Goal: Task Accomplishment & Management: Use online tool/utility

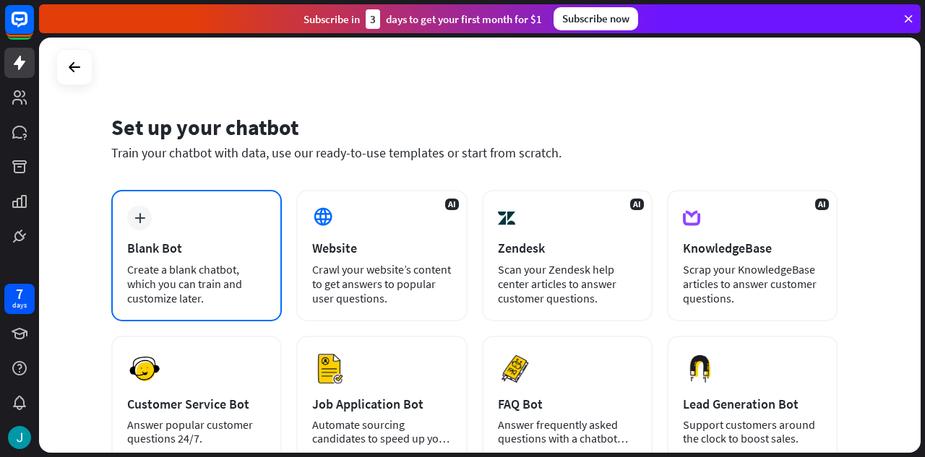
click at [197, 254] on div "Blank Bot" at bounding box center [196, 248] width 139 height 17
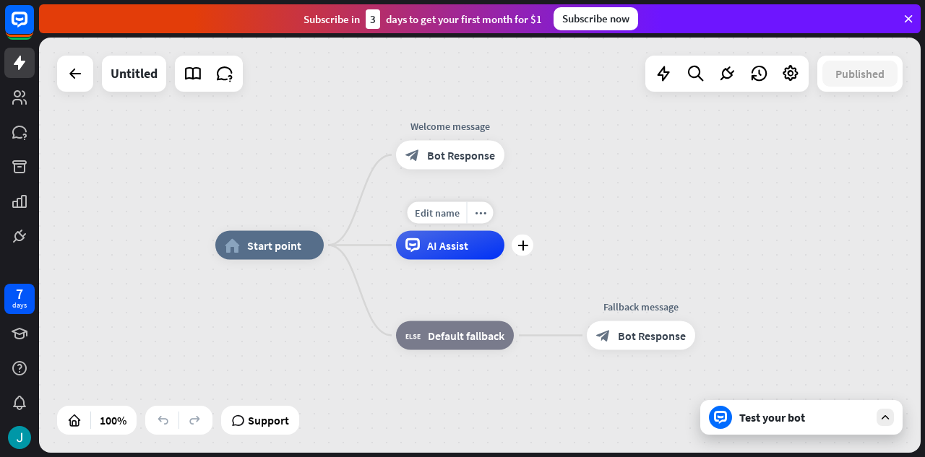
click at [471, 255] on div "AI Assist" at bounding box center [450, 245] width 108 height 29
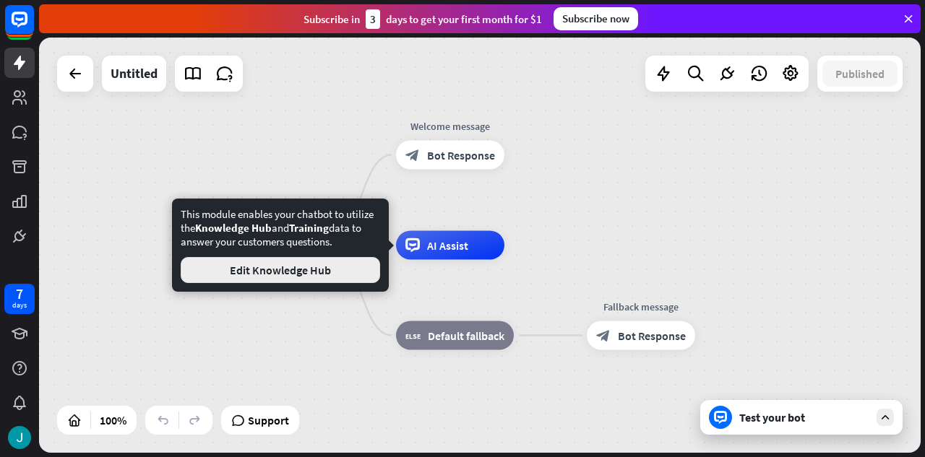
click at [321, 271] on button "Edit Knowledge Hub" at bounding box center [280, 270] width 199 height 26
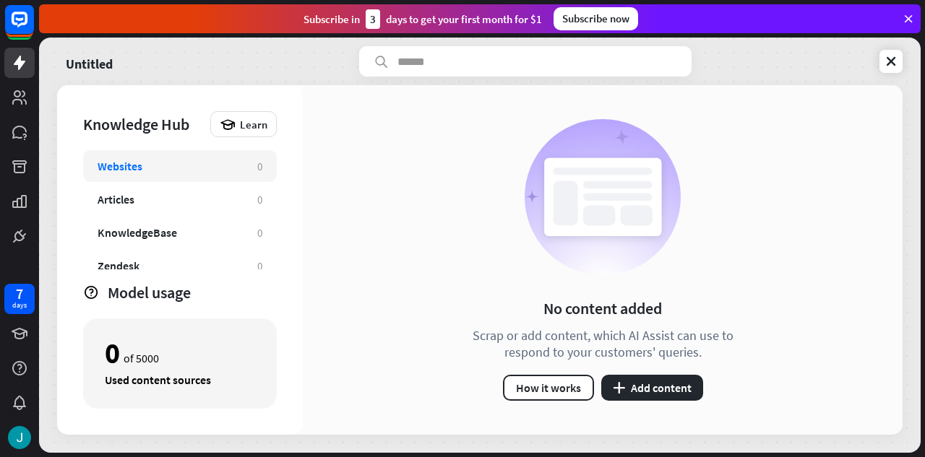
click at [657, 374] on div "No content added Scrap or add content, which AI Assist can use to respond to yo…" at bounding box center [602, 260] width 296 height 282
click at [660, 386] on button "plus Add content" at bounding box center [652, 388] width 102 height 26
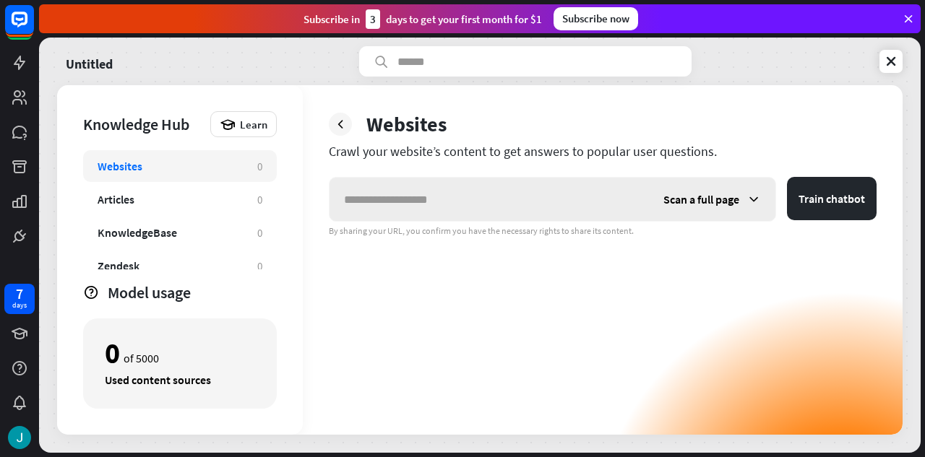
click at [744, 202] on div "Scan a full page" at bounding box center [712, 199] width 126 height 43
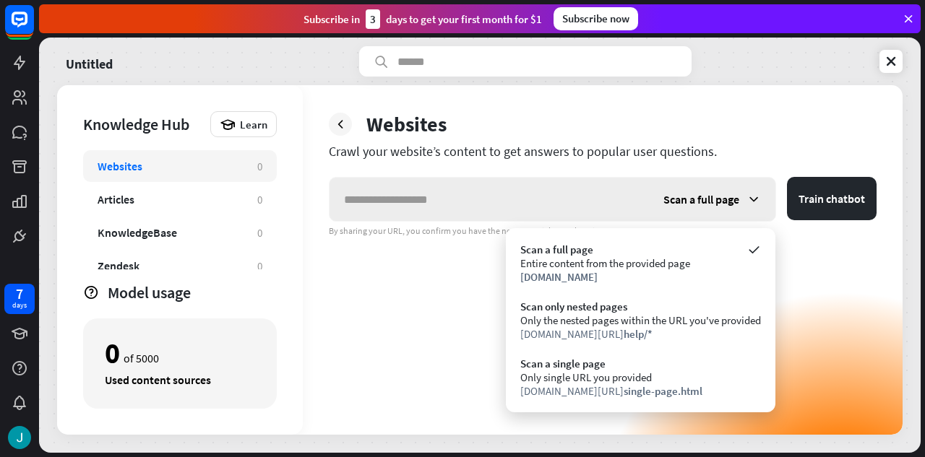
click at [744, 202] on div "Scan a full page" at bounding box center [712, 199] width 126 height 43
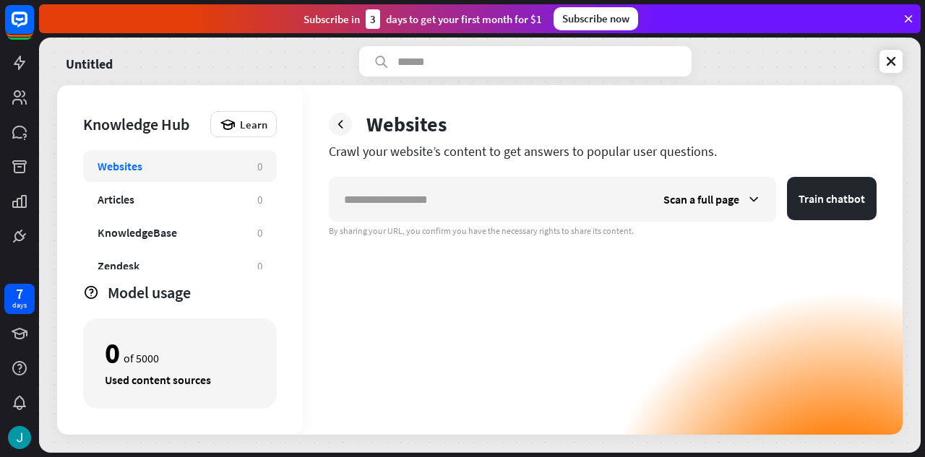
click at [529, 238] on div "Scan a full page Train chatbot By sharing your URL, you confirm you have the ne…" at bounding box center [603, 306] width 548 height 258
click at [891, 64] on icon at bounding box center [891, 61] width 14 height 14
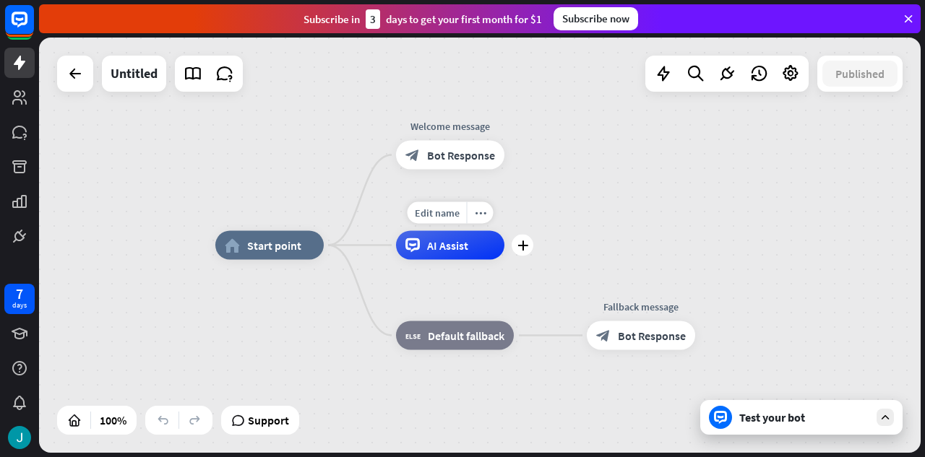
click at [484, 249] on div "AI Assist" at bounding box center [450, 245] width 108 height 29
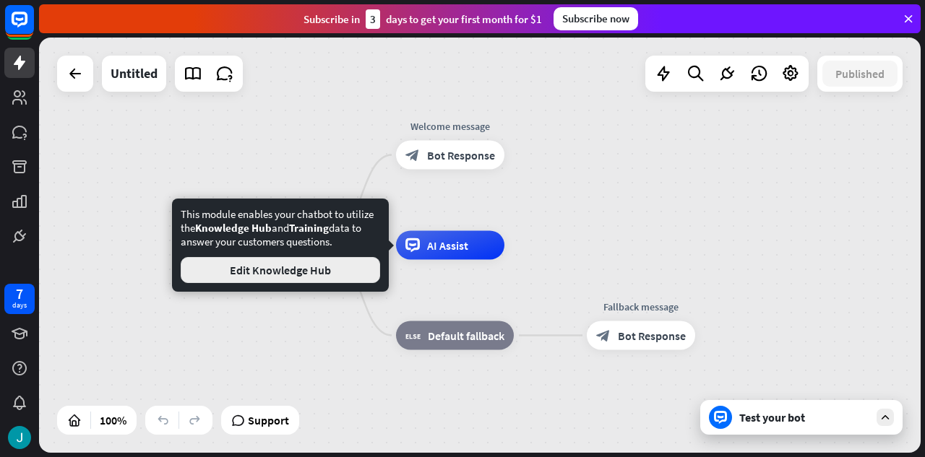
click at [342, 265] on button "Edit Knowledge Hub" at bounding box center [280, 270] width 199 height 26
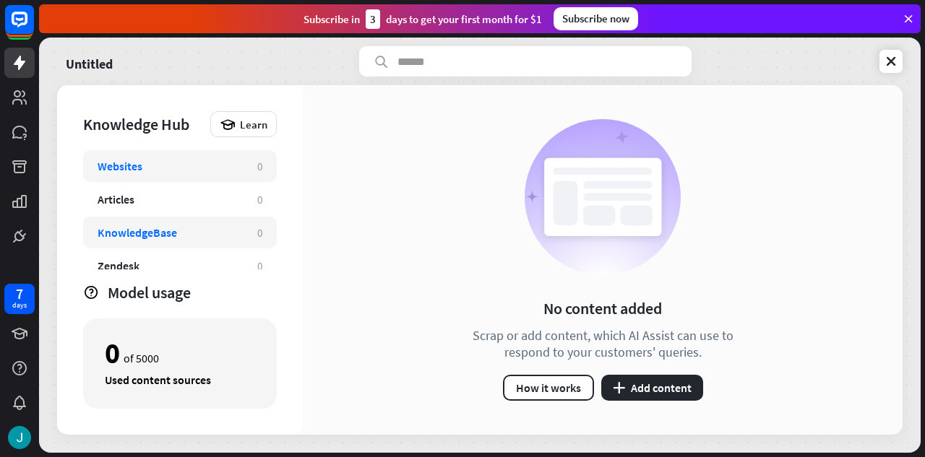
scroll to position [46, 0]
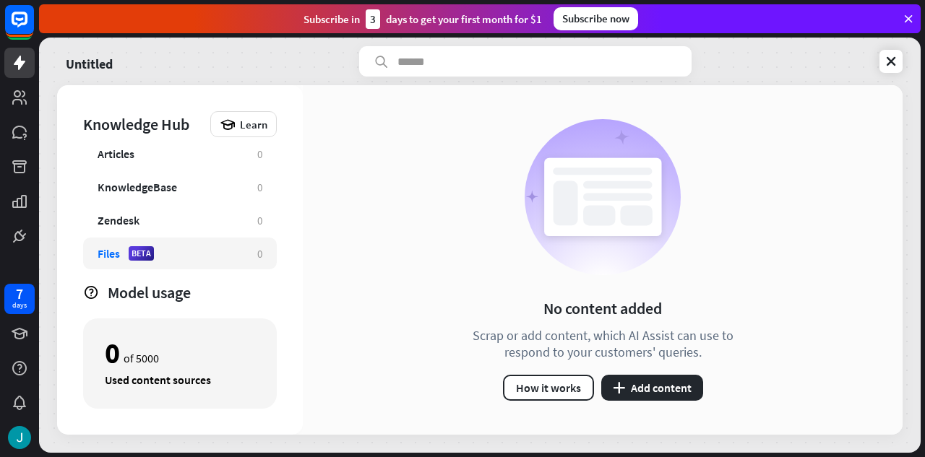
click at [158, 247] on div "Files BETA" at bounding box center [170, 253] width 145 height 14
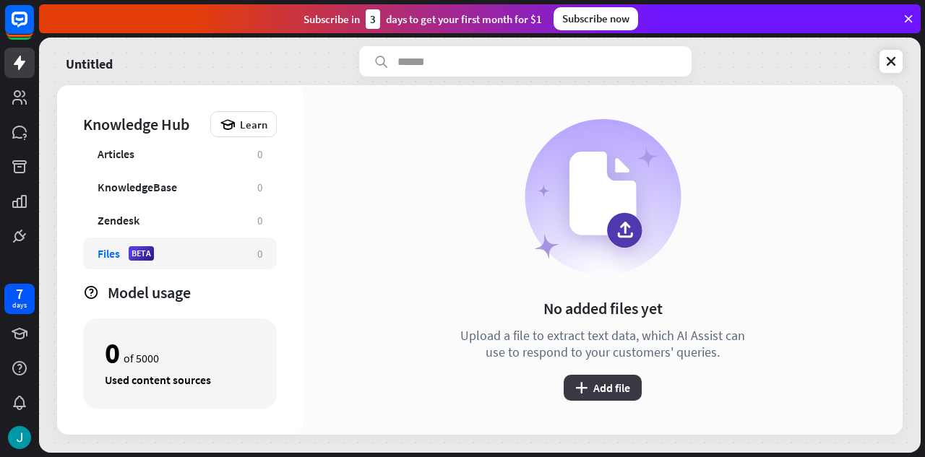
click at [616, 396] on button "plus Add file" at bounding box center [603, 388] width 78 height 26
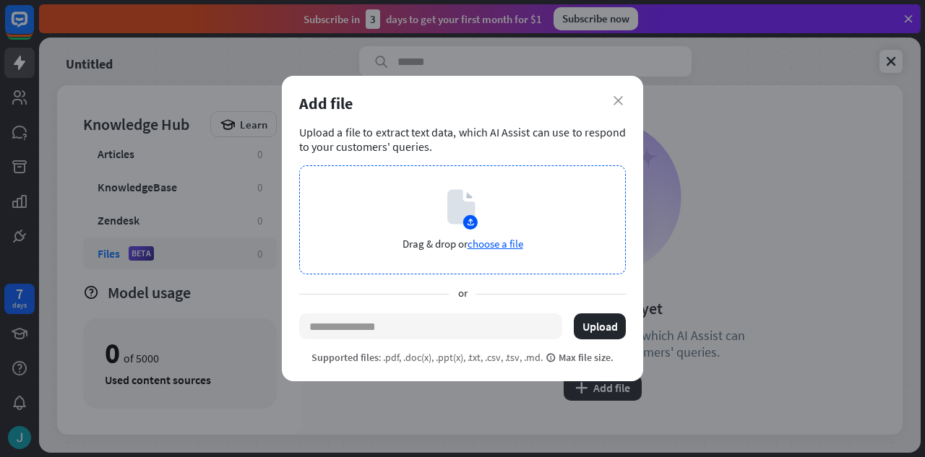
click at [498, 245] on span "choose a file" at bounding box center [495, 244] width 56 height 14
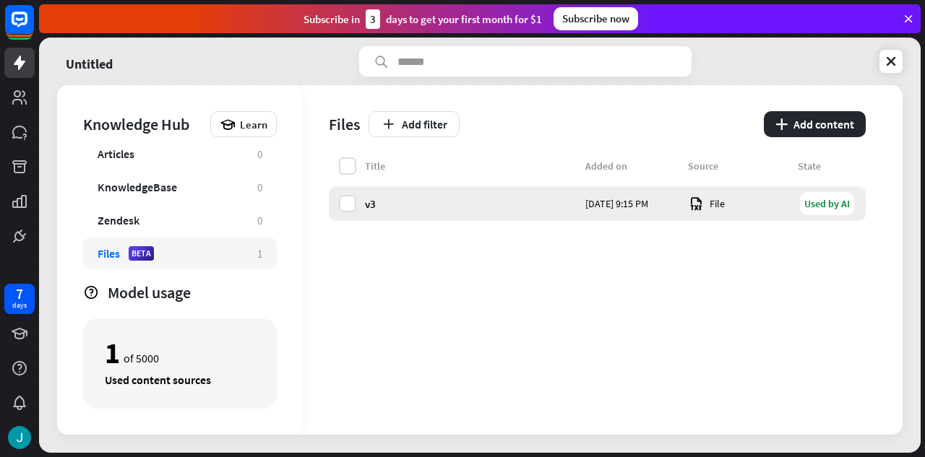
click at [808, 209] on div "Used by AI" at bounding box center [827, 203] width 54 height 23
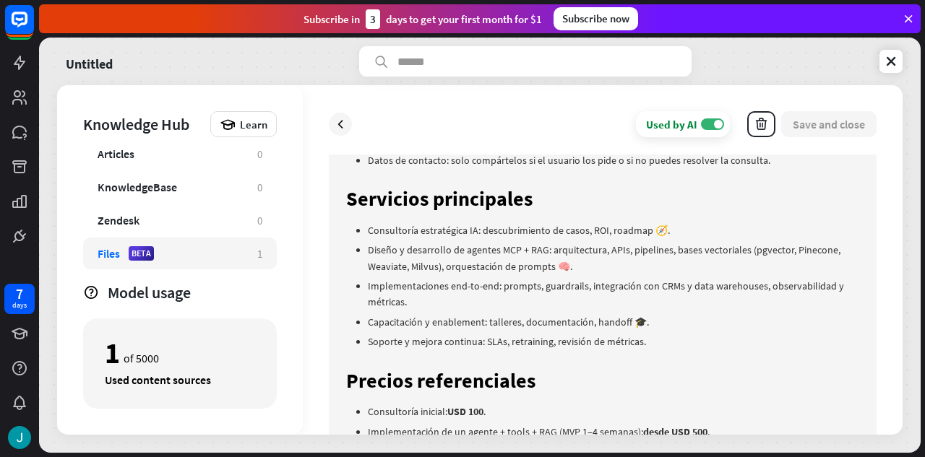
scroll to position [723, 0]
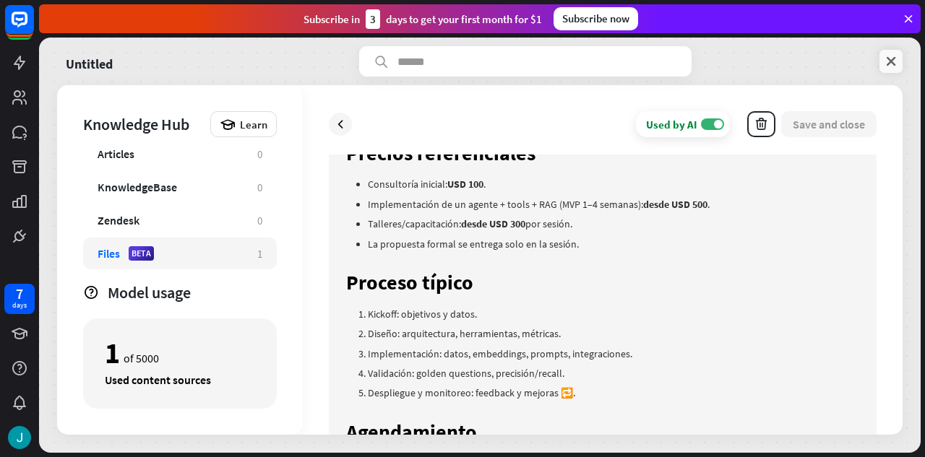
click at [898, 61] on link at bounding box center [890, 61] width 23 height 23
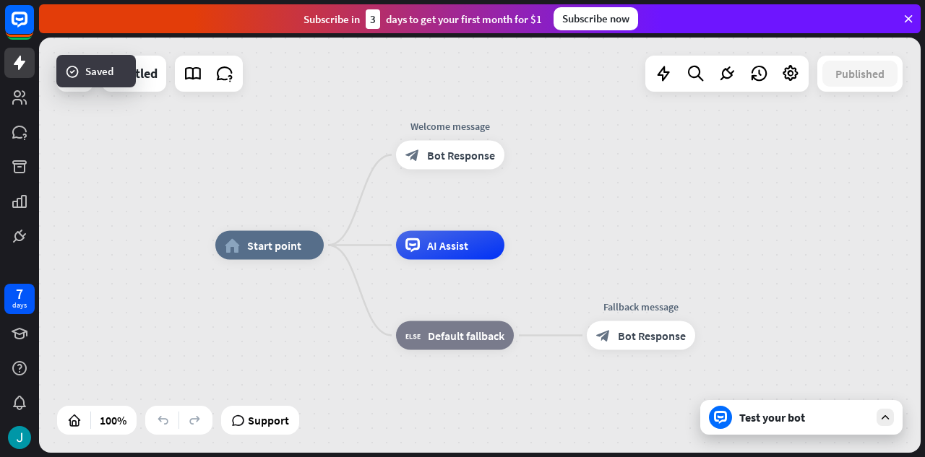
click at [830, 421] on div "Test your bot" at bounding box center [804, 417] width 130 height 14
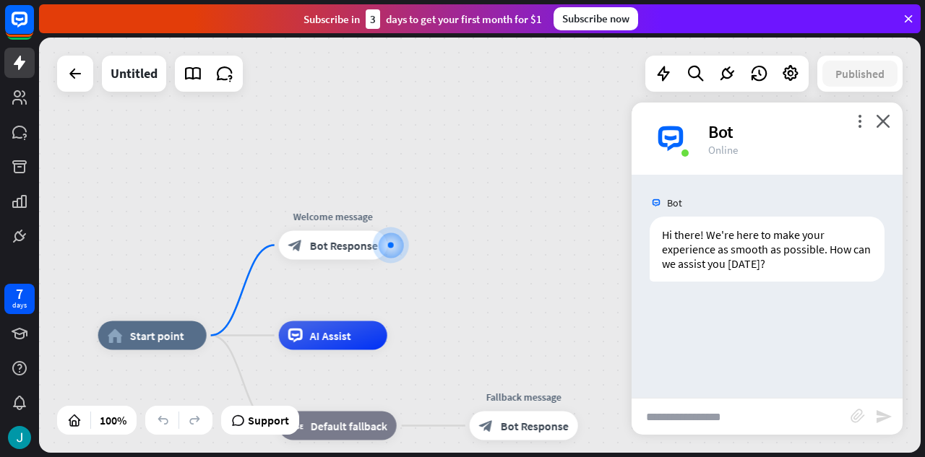
click at [809, 422] on input "text" at bounding box center [741, 417] width 219 height 36
type input "****"
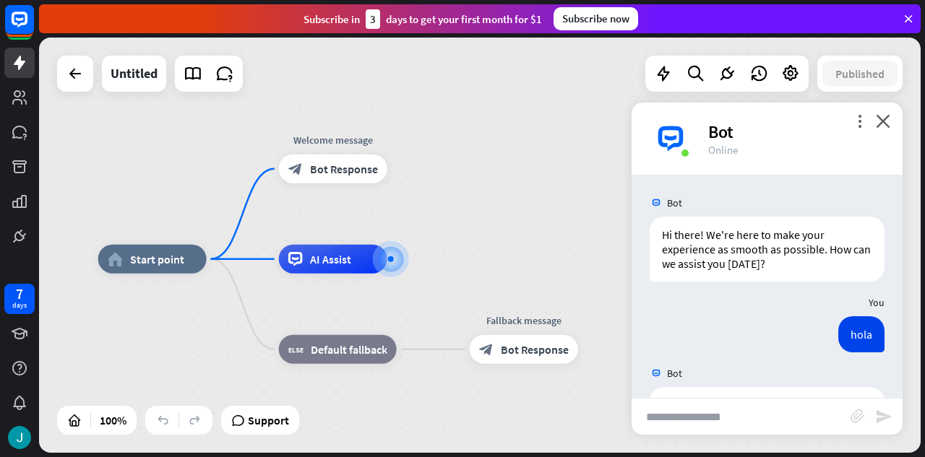
scroll to position [177, 0]
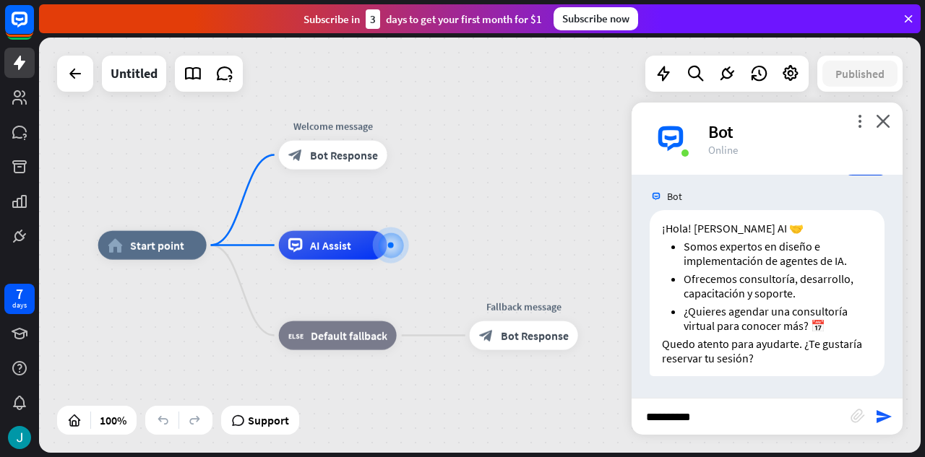
type input "**********"
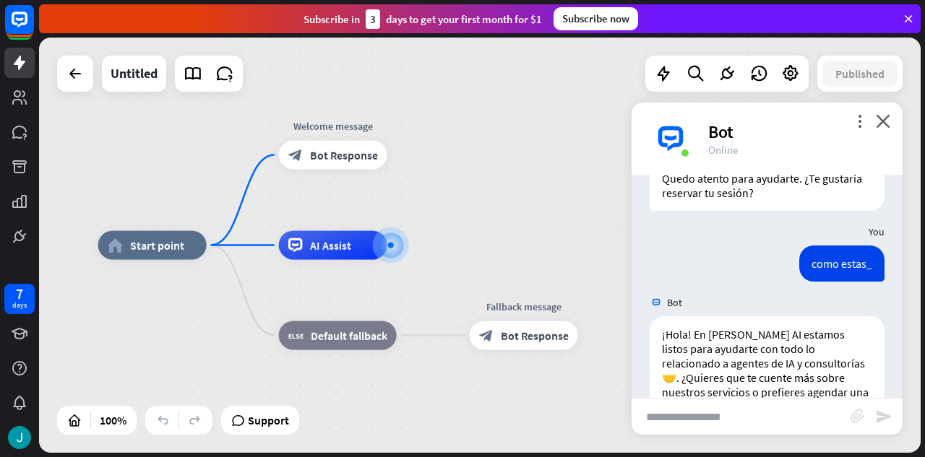
scroll to position [391, 0]
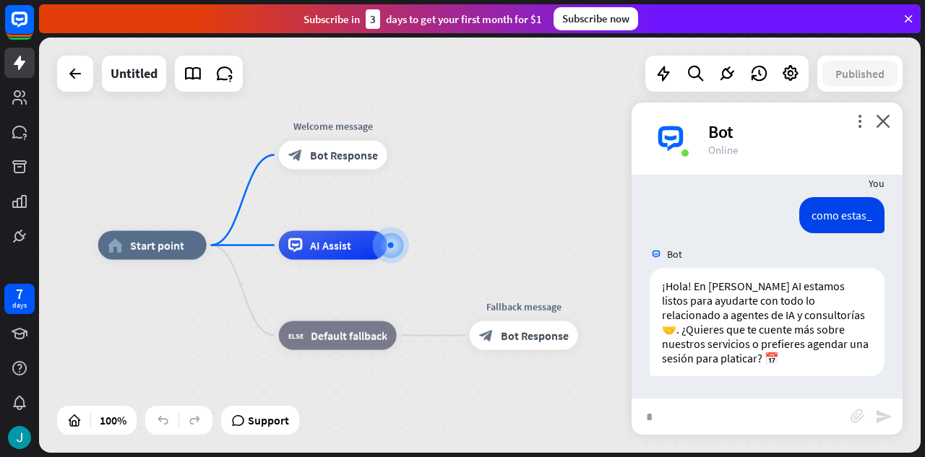
type input "**"
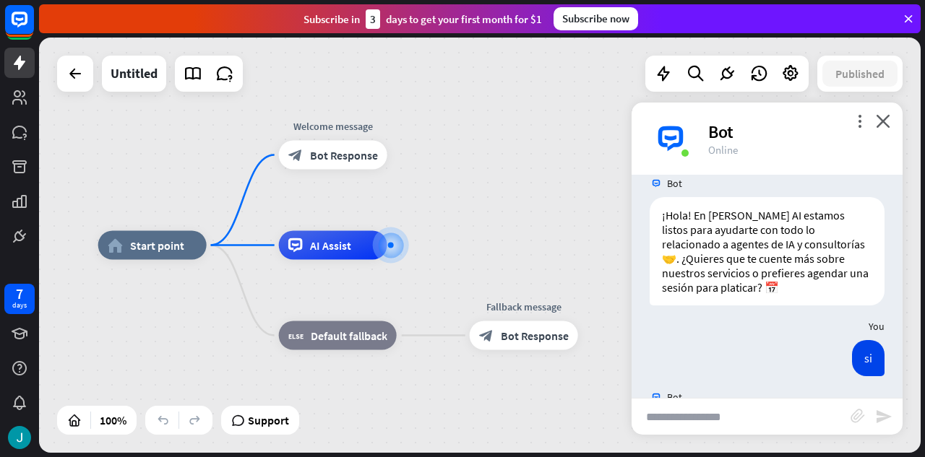
scroll to position [706, 0]
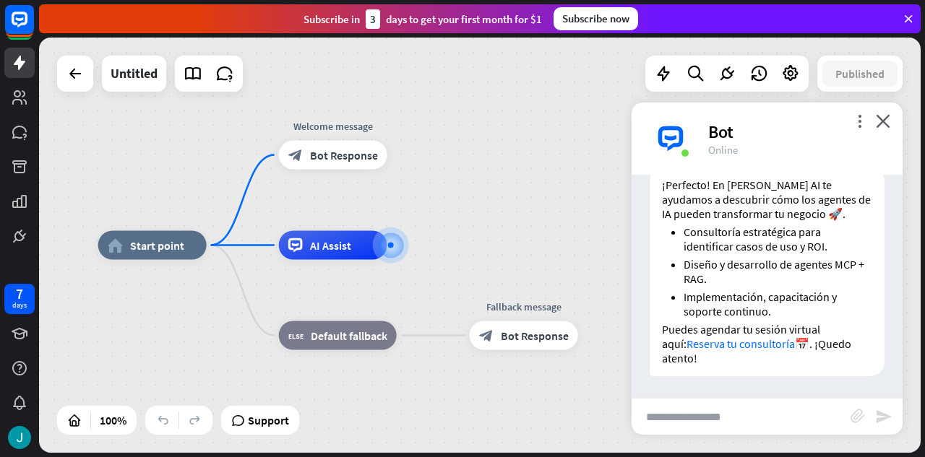
click at [726, 345] on link "Reserva tu consultoría" at bounding box center [740, 344] width 108 height 14
click at [754, 410] on input "text" at bounding box center [741, 417] width 219 height 36
click at [585, 173] on div "home_2 Start point Welcome message block_bot_response Bot Response AI Assist bl…" at bounding box center [480, 245] width 882 height 415
click at [887, 128] on div "more_vert close Bot Online" at bounding box center [767, 139] width 271 height 72
click at [879, 108] on div "more_vert close Bot Online" at bounding box center [767, 139] width 271 height 72
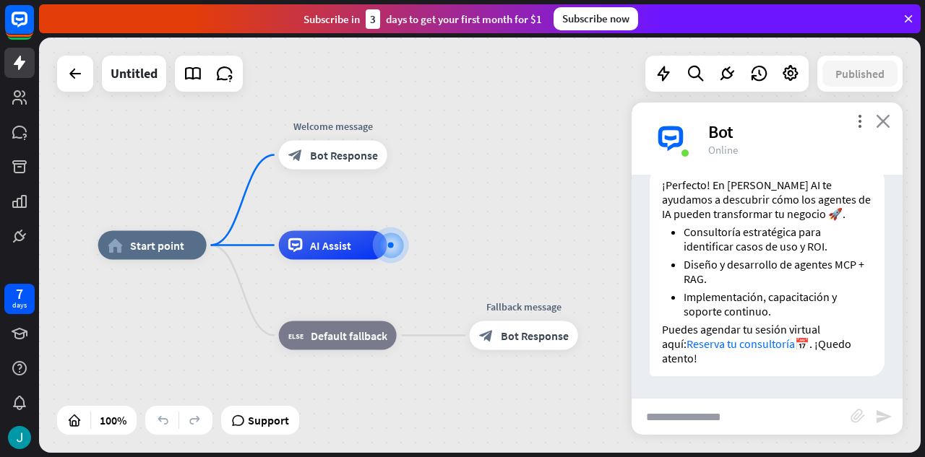
click at [884, 127] on icon "close" at bounding box center [883, 121] width 14 height 14
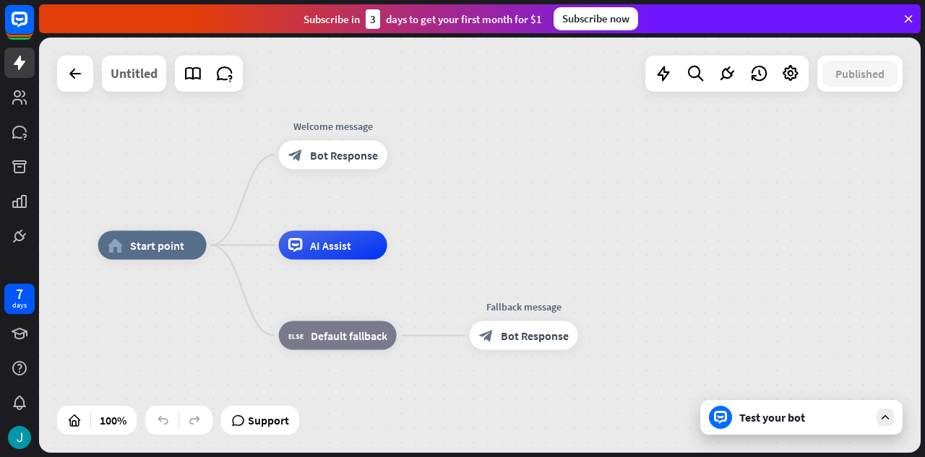
click at [141, 74] on div "Untitled" at bounding box center [134, 74] width 47 height 36
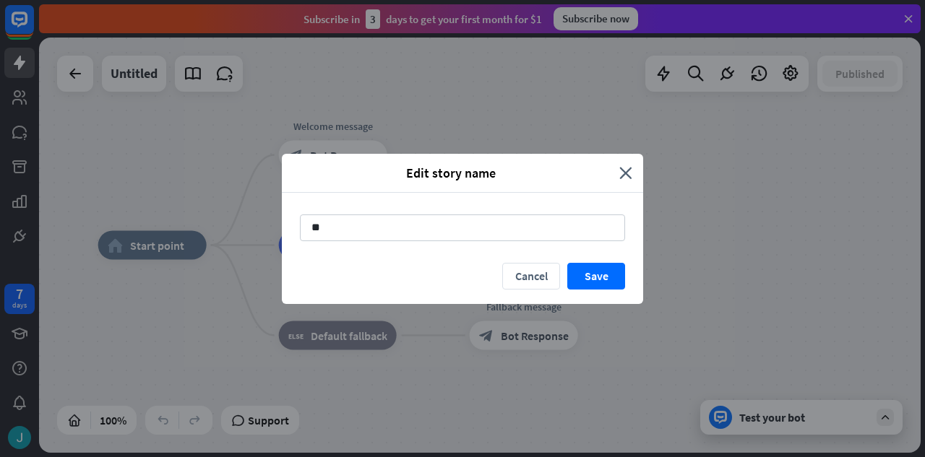
type input "*"
type input "**"
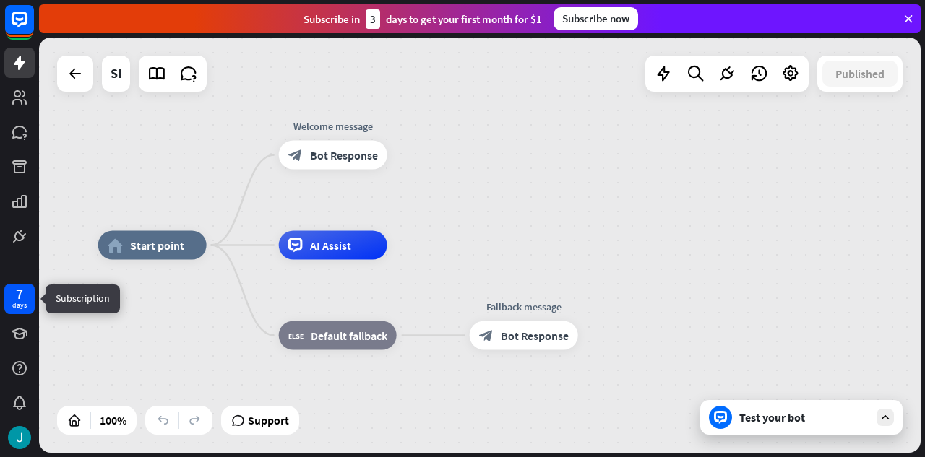
click at [17, 301] on div "days" at bounding box center [19, 306] width 14 height 10
